Goal: Navigation & Orientation: Find specific page/section

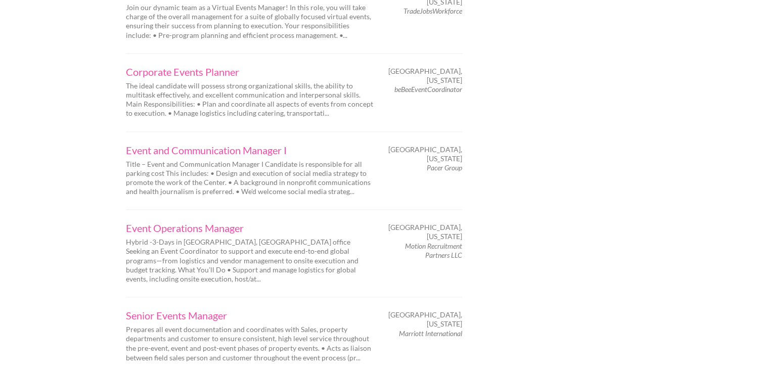
scroll to position [1593, 0]
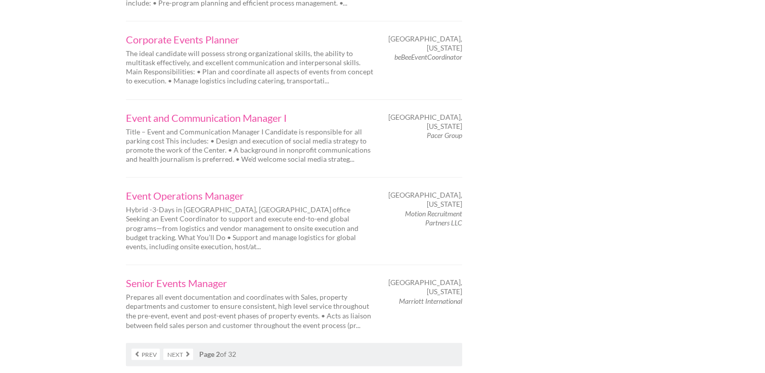
click at [187, 349] on link "Next" at bounding box center [178, 355] width 30 height 12
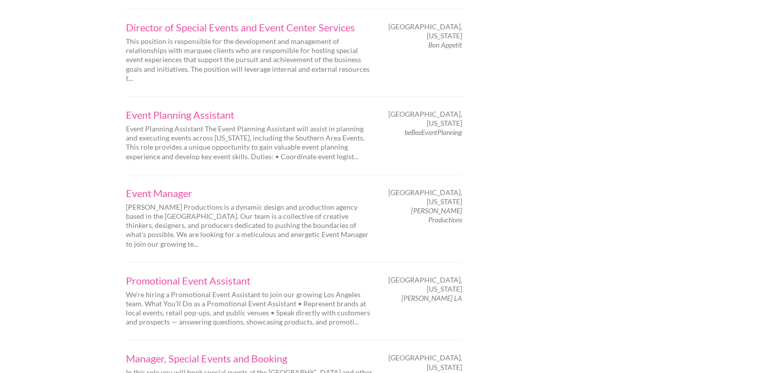
scroll to position [1527, 0]
